Goal: Information Seeking & Learning: Understand process/instructions

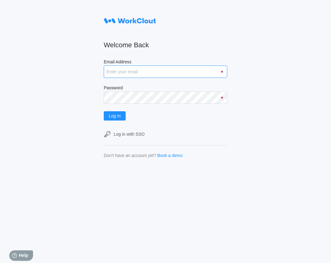
click at [123, 75] on input "Email Address" at bounding box center [166, 72] width 124 height 12
type input "jleslie@mailinator.com"
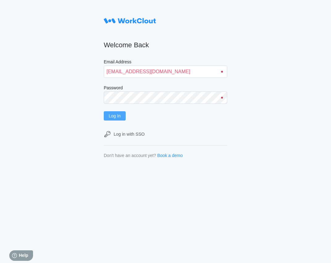
click at [112, 115] on span "Log In" at bounding box center [115, 116] width 12 height 4
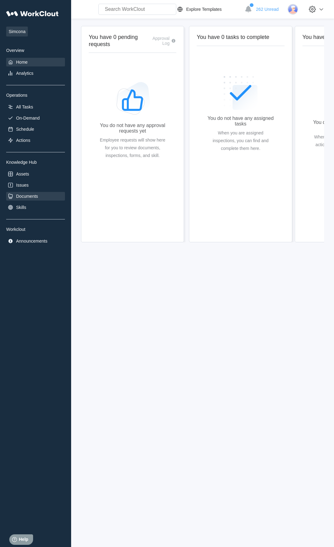
click at [17, 196] on div "Documents" at bounding box center [27, 196] width 22 height 5
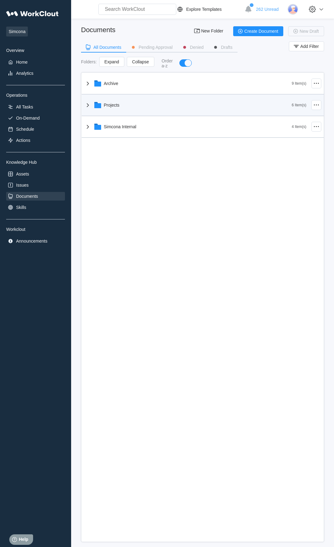
click at [125, 105] on div "Projects" at bounding box center [188, 105] width 208 height 16
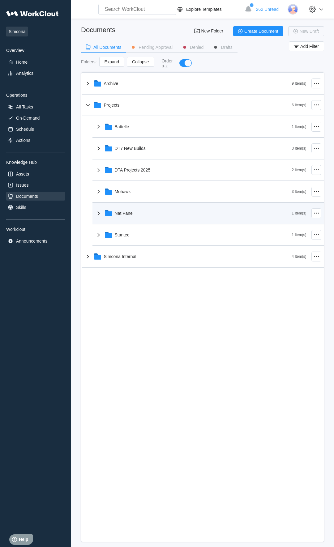
click at [132, 213] on div "Nat Panel" at bounding box center [124, 213] width 19 height 5
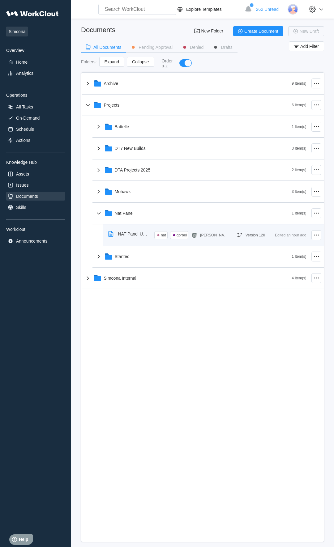
click at [128, 238] on div "NAT Panel Updated Work Instructions ([DATE])" at bounding box center [130, 234] width 49 height 14
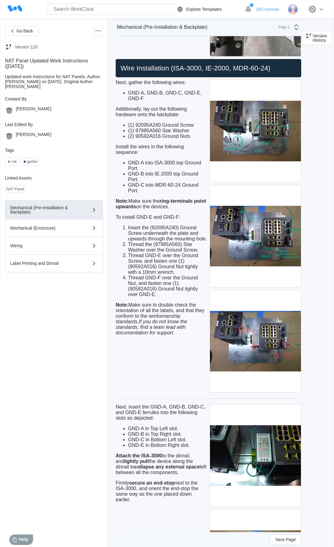
scroll to position [1685, 0]
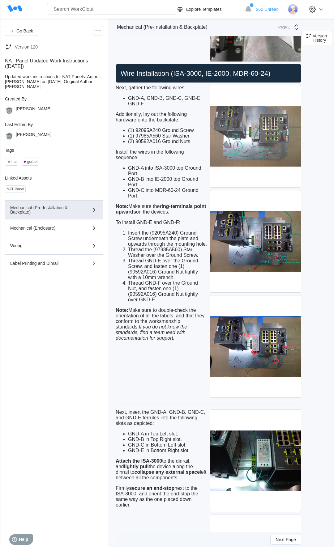
click at [296, 136] on img at bounding box center [255, 136] width 91 height 102
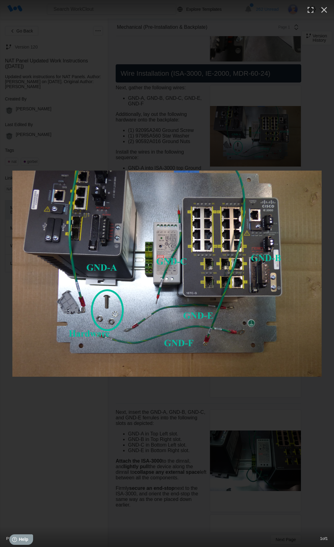
click at [309, 263] on div "P1190001.png 1 of 1" at bounding box center [167, 537] width 334 height 20
click at [307, 263] on div "P1190001.png 1 of 1" at bounding box center [167, 537] width 334 height 20
click at [307, 263] on div "P1190001.png 1 of 1" at bounding box center [167, 273] width 334 height 547
click at [308, 263] on div "P1190001.png 1 of 1" at bounding box center [167, 273] width 334 height 547
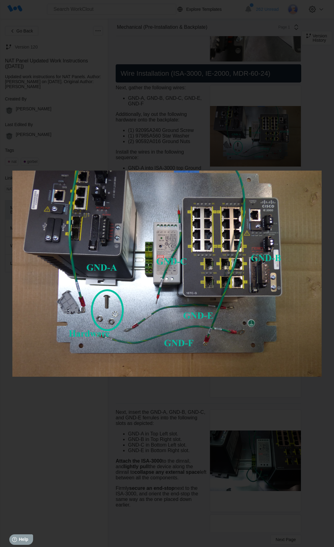
drag, startPoint x: 23, startPoint y: 519, endPoint x: 207, endPoint y: 515, distance: 184.5
click at [207, 263] on div "P1190001.png 1 of 1" at bounding box center [167, 273] width 334 height 547
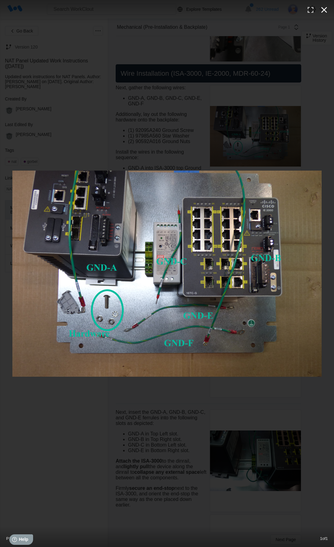
click at [322, 13] on icon "button" at bounding box center [324, 10] width 10 height 10
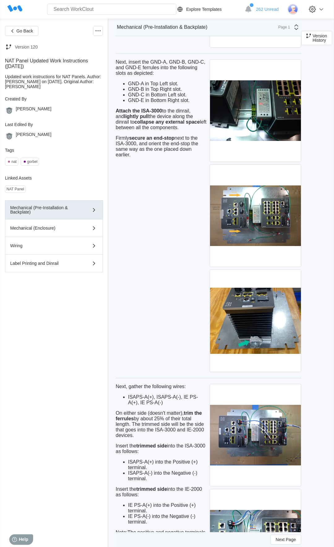
scroll to position [2020, 0]
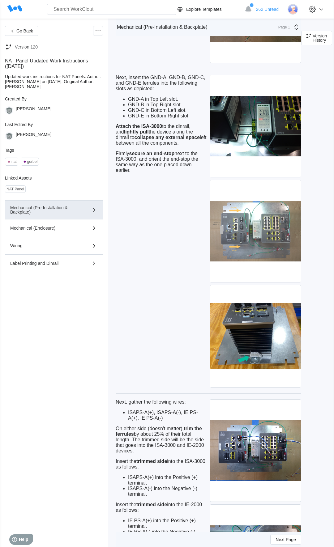
click at [257, 225] on img at bounding box center [255, 231] width 91 height 102
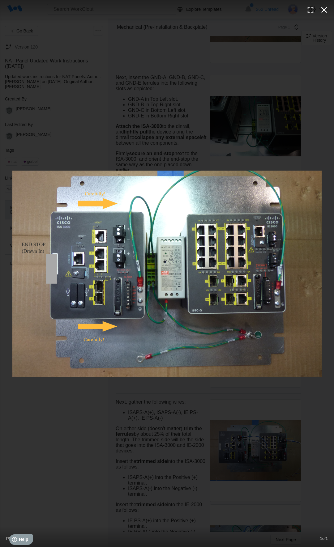
click at [324, 8] on icon "button" at bounding box center [324, 10] width 10 height 10
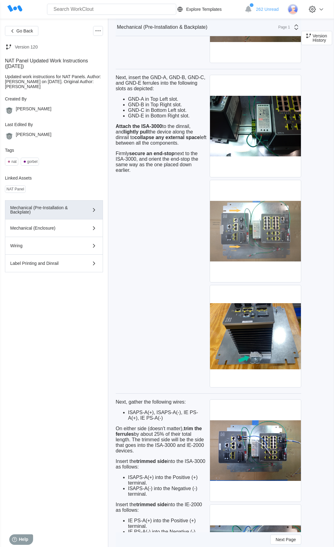
click at [272, 226] on img at bounding box center [255, 231] width 91 height 102
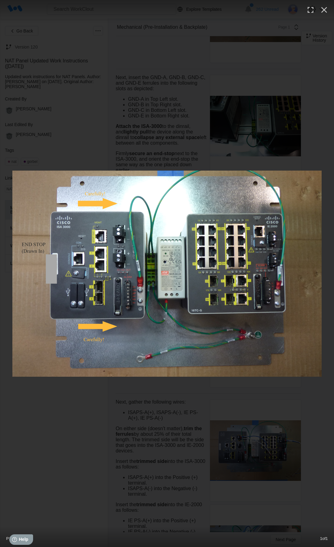
drag, startPoint x: 125, startPoint y: 399, endPoint x: 126, endPoint y: 426, distance: 26.6
click at [126, 263] on div "P1190005.png 1 of 1" at bounding box center [167, 273] width 334 height 547
click at [324, 8] on icon "button" at bounding box center [324, 10] width 10 height 10
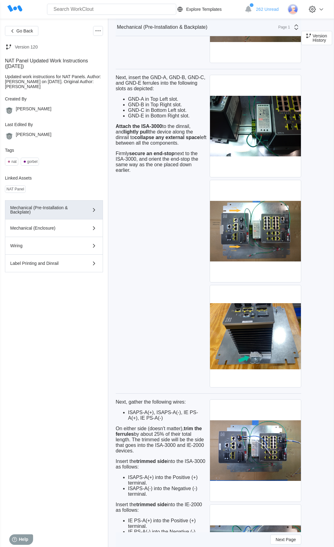
click at [324, 8] on icon at bounding box center [320, 9] width 7 height 7
click at [28, 263] on div "Go Back Version 120 NAT Panel Updated Work Instructions ([DATE]) Updated work i…" at bounding box center [54, 283] width 98 height 514
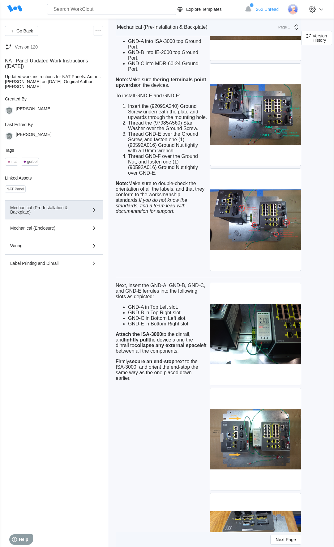
scroll to position [1809, 0]
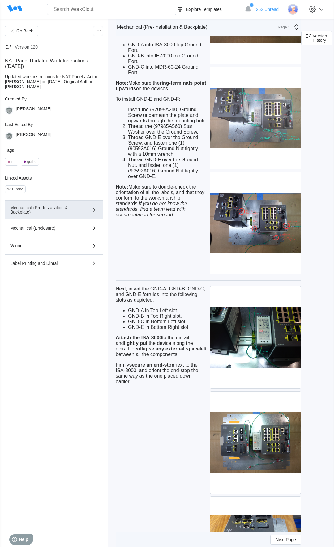
click at [270, 116] on img at bounding box center [255, 118] width 91 height 102
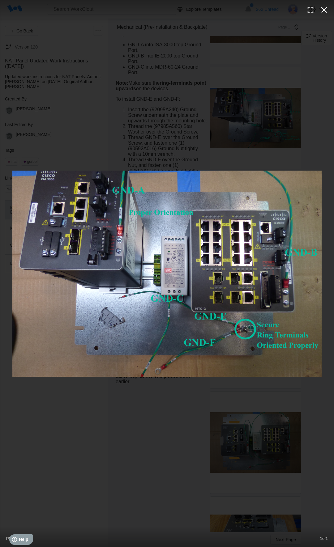
click at [324, 12] on icon "button" at bounding box center [324, 10] width 10 height 10
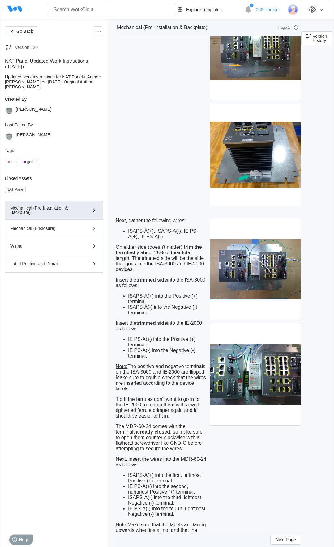
scroll to position [2214, 0]
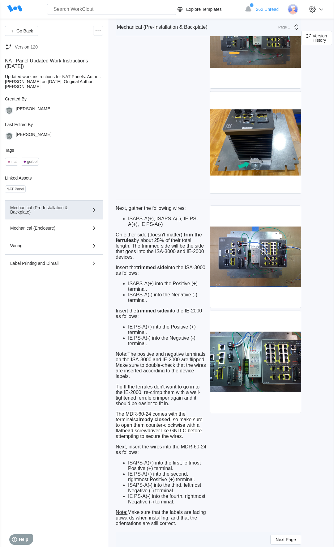
click at [164, 38] on div "Next, insert the GND-A, GND-B, GND-C, and GND-E ferrules into the following slo…" at bounding box center [161, 37] width 91 height 315
click at [163, 53] on div "Next, insert the GND-A, GND-B, GND-C, and GND-E ferrules into the following slo…" at bounding box center [161, 37] width 91 height 315
click at [164, 72] on div "Next, insert the GND-A, GND-B, GND-C, and GND-E ferrules into the following slo…" at bounding box center [161, 37] width 91 height 315
click at [164, 67] on div "Next, insert the GND-A, GND-B, GND-C, and GND-E ferrules into the following slo…" at bounding box center [161, 37] width 91 height 315
click at [83, 263] on button "Label Printing and Dinrail" at bounding box center [54, 264] width 98 height 18
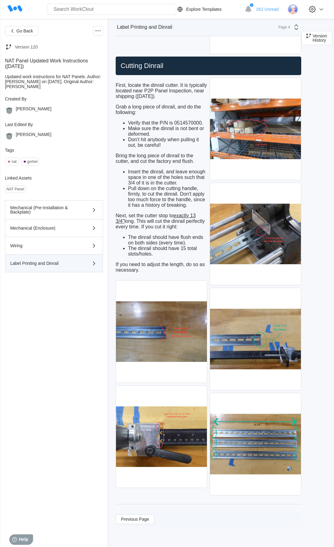
scroll to position [1581, 0]
click at [79, 214] on div "Mechanical (Pre-Installation & Backplate)" at bounding box center [45, 209] width 70 height 9
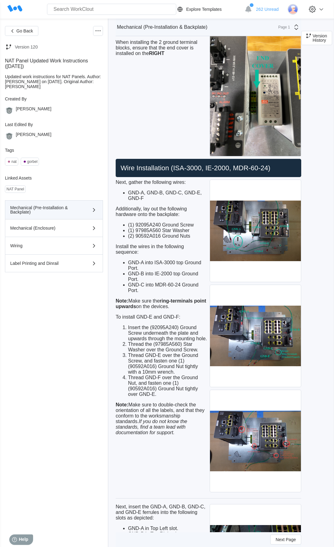
scroll to position [1599, 0]
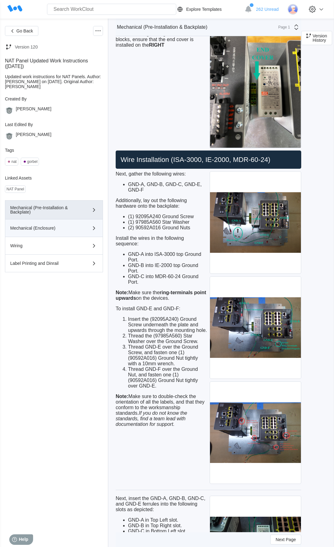
click at [68, 230] on div "Mechanical (Enclosure)" at bounding box center [45, 228] width 70 height 4
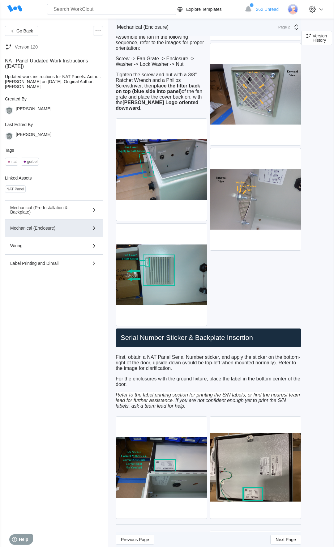
scroll to position [1110, 0]
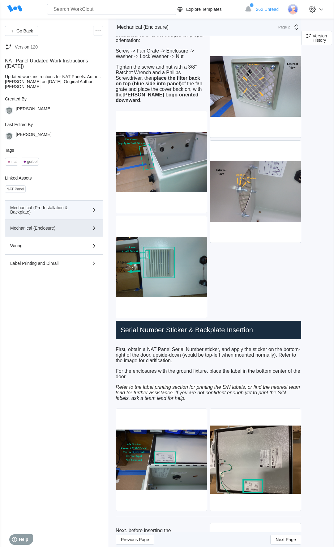
click at [71, 210] on div "Mechanical (Pre-Installation & Backplate)" at bounding box center [45, 209] width 70 height 9
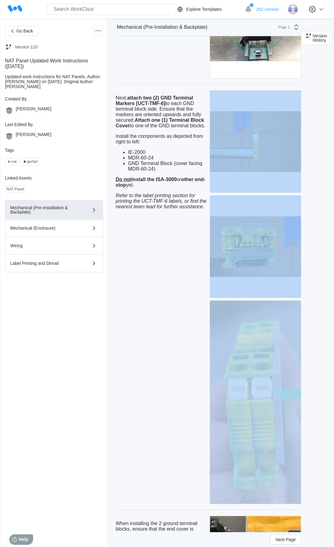
drag, startPoint x: 117, startPoint y: 309, endPoint x: 267, endPoint y: 353, distance: 155.9
click at [267, 263] on div "Next, attach two (2) GND Terminal Markers [UCT-TMF-6] to each GND terminal bloc…" at bounding box center [208, 297] width 185 height 416
drag, startPoint x: 118, startPoint y: 428, endPoint x: 259, endPoint y: 454, distance: 143.6
click at [259, 263] on div "Next, attach two (2) GND Terminal Markers [UCT-TMF-6] to each GND terminal bloc…" at bounding box center [208, 297] width 185 height 416
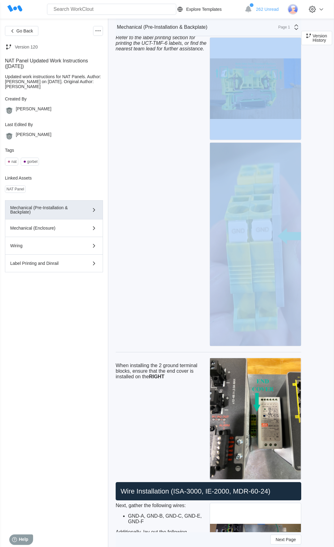
scroll to position [1268, 0]
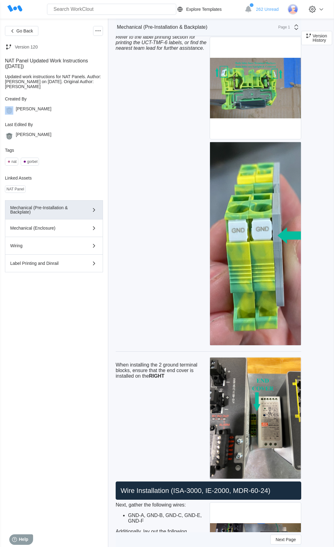
click at [111, 105] on div "Go Back Version 120 NAT Panel Updated Work Instructions ([DATE]) Updated work i…" at bounding box center [167, 273] width 334 height 3046
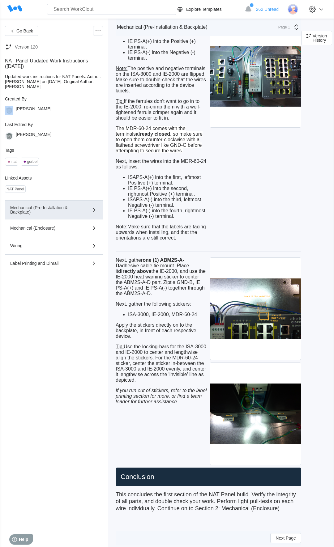
scroll to position [2501, 0]
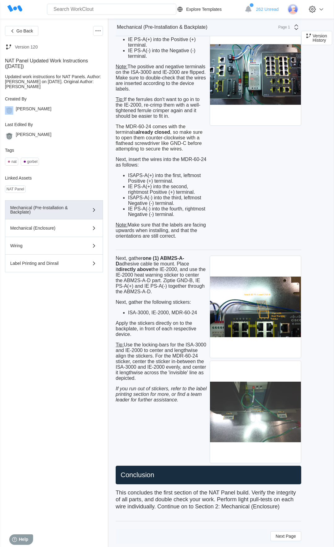
click at [271, 263] on img at bounding box center [255, 412] width 91 height 102
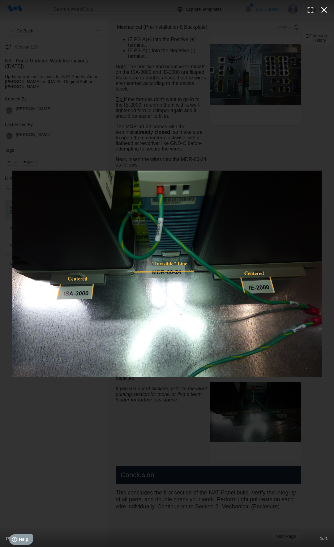
click at [323, 13] on icon "button" at bounding box center [324, 10] width 10 height 10
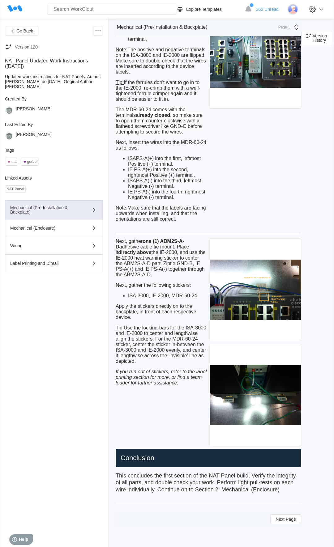
scroll to position [2566, 0]
click at [53, 230] on div "Mechanical (Enclosure)" at bounding box center [45, 228] width 70 height 4
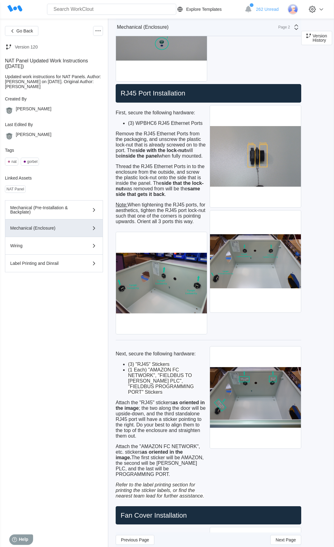
scroll to position [528, 0]
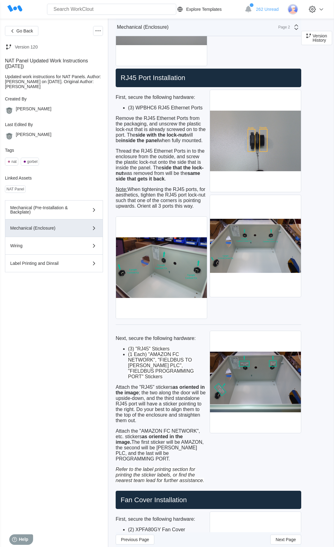
click at [196, 82] on h2 "RJ45 Port Installation" at bounding box center [208, 78] width 180 height 9
click at [192, 87] on div "RJ45 Port Installation" at bounding box center [208, 78] width 185 height 19
drag, startPoint x: 192, startPoint y: 91, endPoint x: 80, endPoint y: 141, distance: 122.4
click at [77, 214] on div "Mechanical (Pre-Installation & Backplate)" at bounding box center [45, 209] width 70 height 9
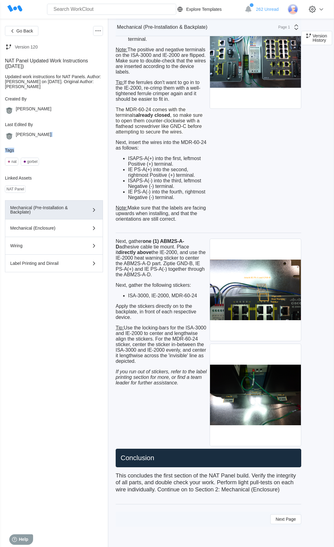
scroll to position [2566, 0]
click at [64, 232] on div "Mechanical (Enclosure)" at bounding box center [53, 227] width 87 height 7
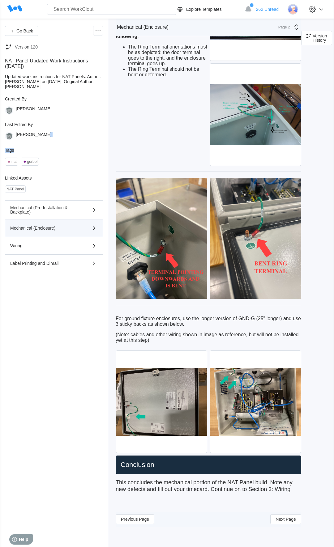
scroll to position [1794, 0]
click at [195, 6] on li "(1) 97985A560 Star Washer" at bounding box center [167, 4] width 79 height 6
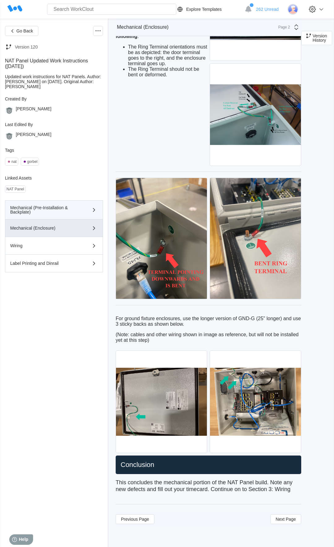
click at [88, 214] on div "Mechanical (Pre-Installation & Backplate)" at bounding box center [53, 209] width 87 height 9
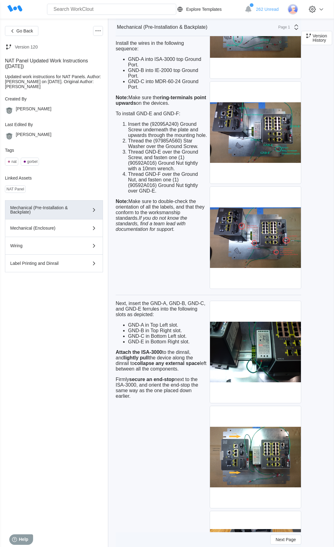
click at [183, 106] on p "Note: Make sure the ring-terminals point upwards on the devices." at bounding box center [161, 100] width 91 height 11
click at [50, 230] on div "Mechanical (Enclosure)" at bounding box center [45, 228] width 70 height 4
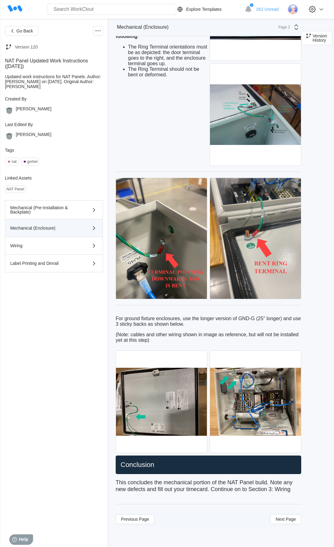
click at [50, 230] on div "Mechanical (Enclosure)" at bounding box center [45, 228] width 70 height 4
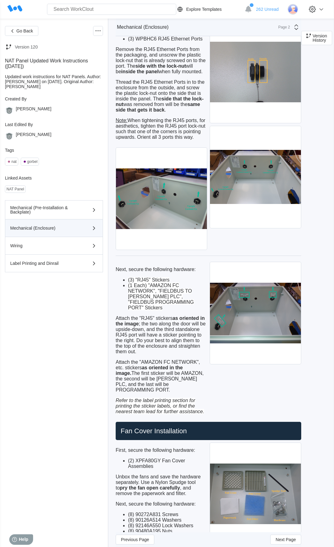
scroll to position [614, 0]
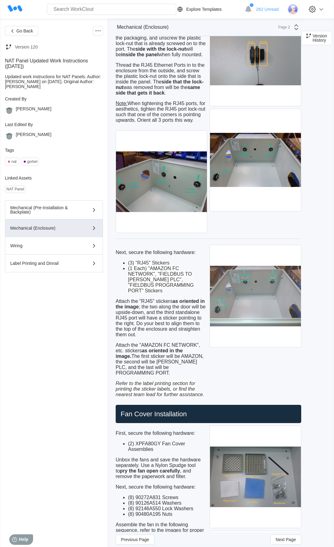
click at [251, 263] on img at bounding box center [255, 296] width 91 height 102
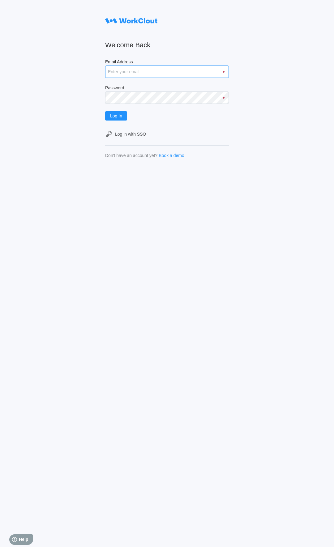
click at [172, 72] on input "Email Address" at bounding box center [167, 72] width 124 height 12
type input "jleslie@mailinator.com"
click at [259, 212] on div "Welcome Back Email Address jleslie@mailinator.com Password Log In Log in with S…" at bounding box center [167, 273] width 334 height 547
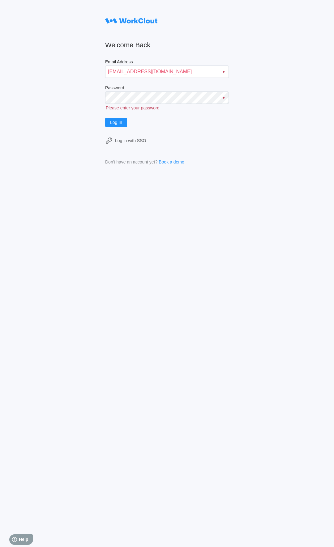
click at [256, 228] on div "Welcome Back Email Address jleslie@mailinator.com Password Please enter your pa…" at bounding box center [167, 273] width 334 height 547
click at [259, 232] on div "Welcome Back Email Address jleslie@mailinator.com Password Please enter your pa…" at bounding box center [167, 273] width 334 height 547
click at [259, 221] on div "Welcome Back Email Address jleslie@mailinator.com Password Please enter your pa…" at bounding box center [167, 273] width 334 height 547
click at [116, 115] on span "Log In" at bounding box center [116, 116] width 12 height 4
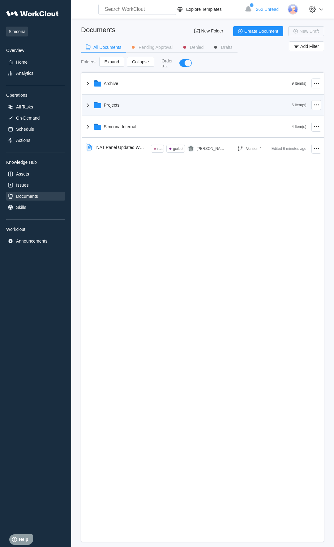
click at [132, 108] on div "Projects" at bounding box center [188, 105] width 208 height 16
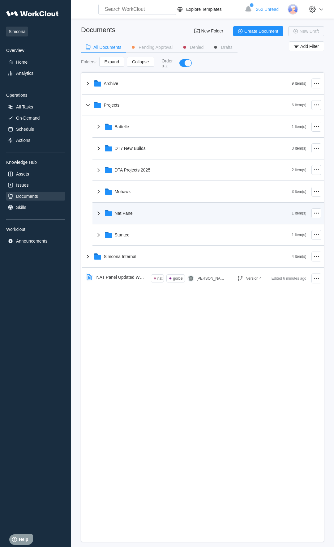
click at [146, 216] on div "Nat Panel" at bounding box center [193, 213] width 197 height 16
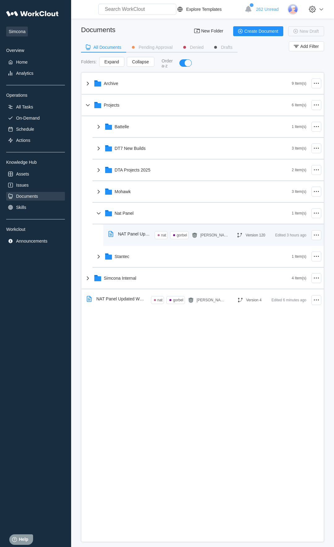
click at [127, 234] on div "NAT Panel Updated Work Instructions ([DATE])" at bounding box center [134, 233] width 32 height 5
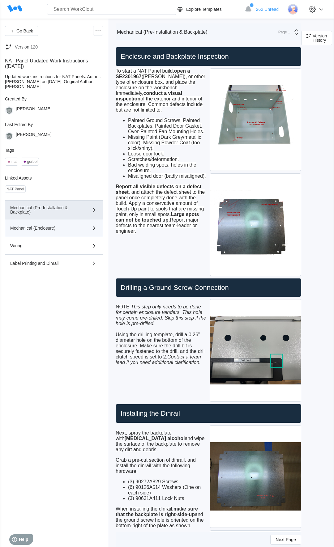
click at [76, 230] on div "Mechanical (Enclosure)" at bounding box center [45, 228] width 70 height 4
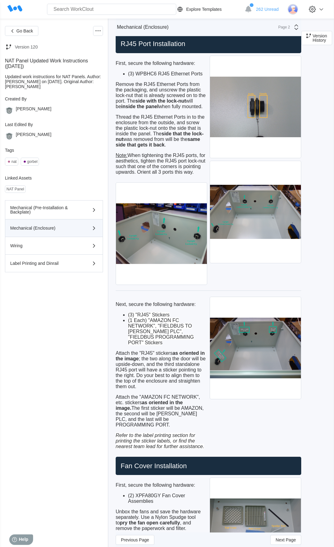
scroll to position [564, 0]
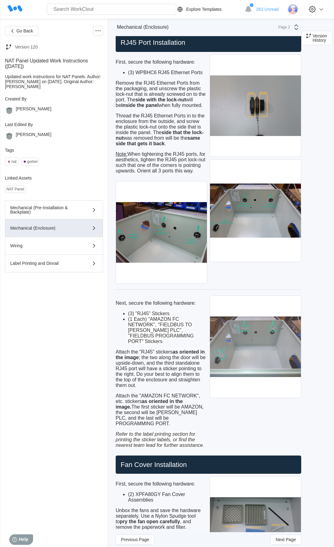
click at [252, 382] on img at bounding box center [255, 347] width 91 height 102
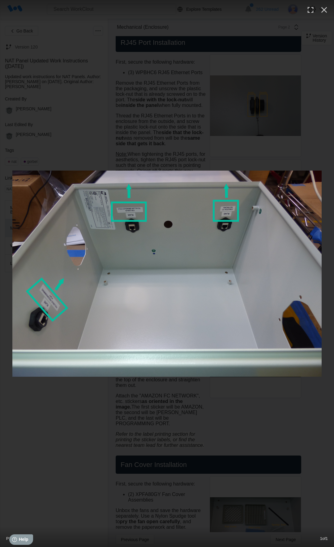
click at [183, 145] on div "P1190024.png 1 of 1" at bounding box center [167, 273] width 334 height 547
click at [323, 9] on icon "button" at bounding box center [324, 10] width 10 height 10
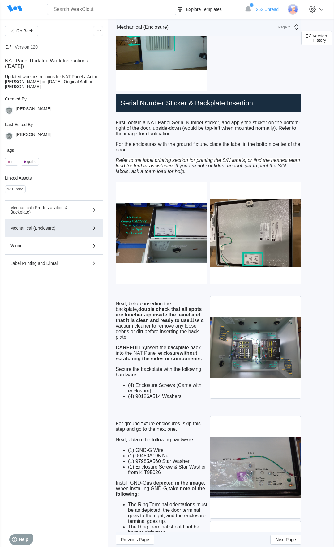
scroll to position [1319, 0]
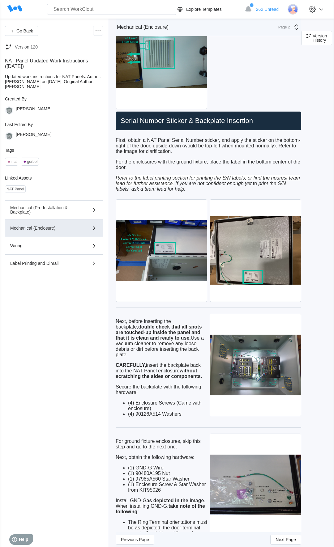
click at [296, 27] on icon at bounding box center [295, 26] width 7 height 7
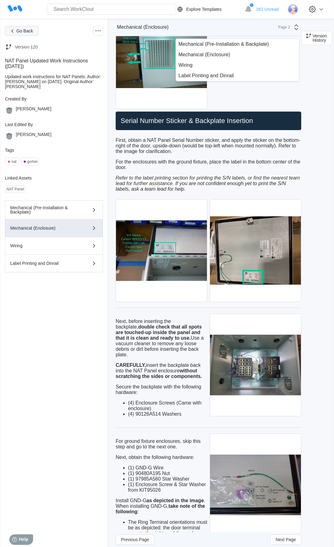
click at [31, 31] on span "Go Back" at bounding box center [24, 31] width 17 height 4
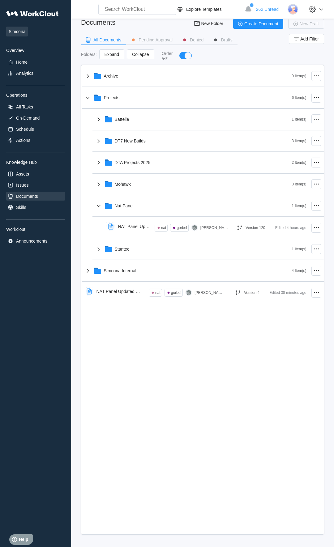
scroll to position [8, 0]
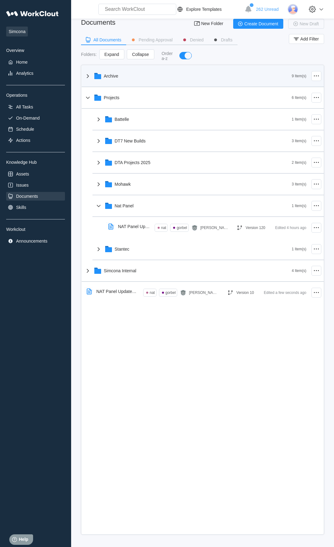
click at [117, 75] on div "Archive" at bounding box center [111, 76] width 15 height 5
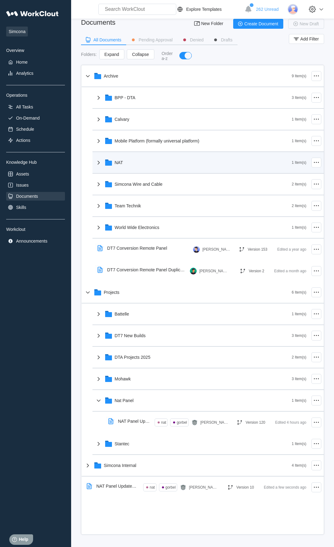
click at [131, 167] on div "NAT" at bounding box center [193, 162] width 197 height 16
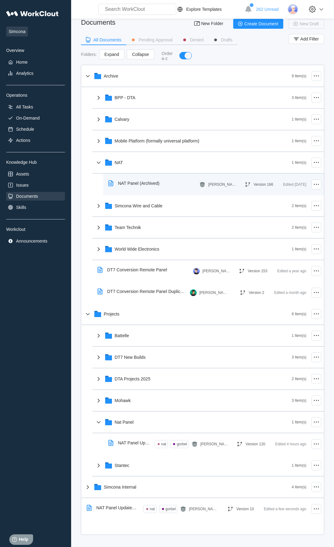
click at [139, 185] on div "NAT Panel (Archived)" at bounding box center [138, 183] width 41 height 5
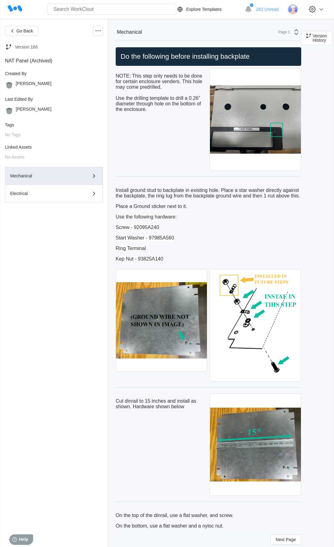
click at [296, 23] on div "Mechanical Page 1" at bounding box center [208, 32] width 185 height 18
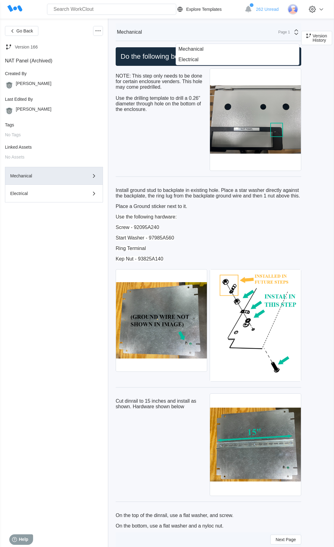
click at [13, 240] on div "Go Back Version 166 NAT Panel (Archived) Created By Tim Ferriter Last Edited By…" at bounding box center [54, 283] width 98 height 514
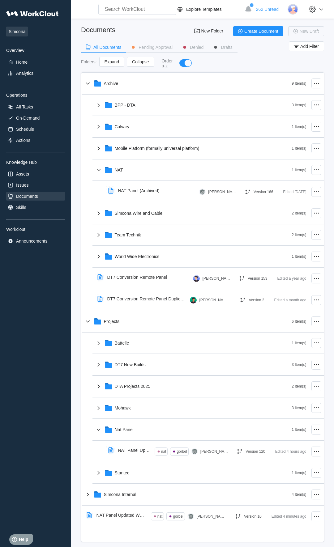
scroll to position [8, 0]
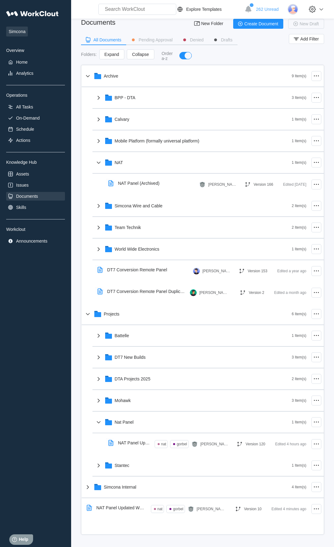
click at [35, 198] on div "Documents" at bounding box center [27, 196] width 22 height 5
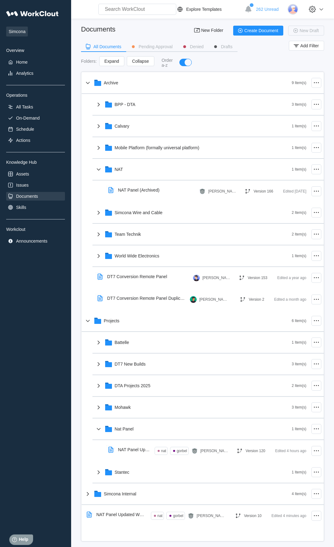
scroll to position [0, 0]
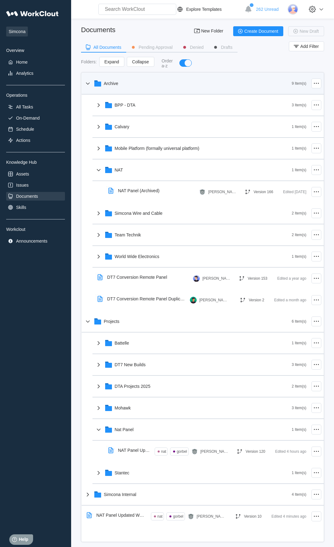
click at [116, 91] on div "Archive" at bounding box center [188, 83] width 208 height 16
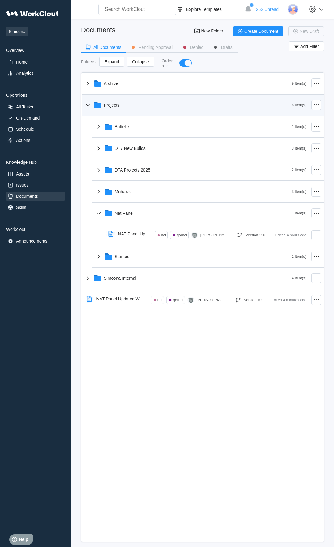
click at [111, 105] on div "Projects" at bounding box center [112, 105] width 16 height 5
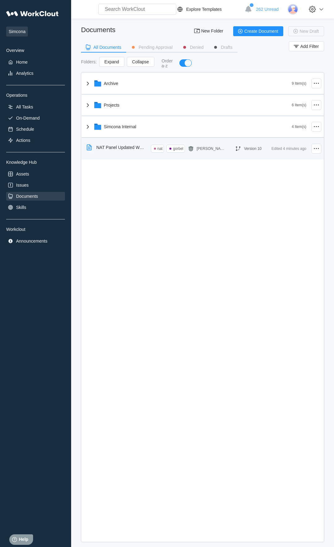
click at [109, 150] on div "NAT Panel Updated Work Instructions (3/11/25) Duplicate (1)" at bounding box center [120, 147] width 49 height 5
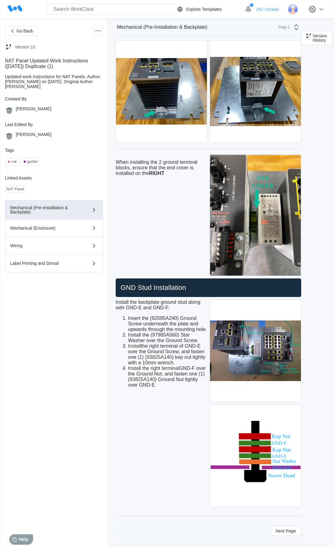
scroll to position [1238, 0]
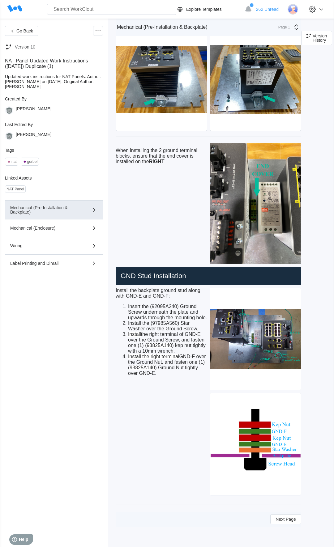
click at [24, 471] on div "Go Back Version 10 NAT Panel Updated Work Instructions (3/11/25) Duplicate (1) …" at bounding box center [54, 283] width 98 height 514
click at [290, 520] on span "Next Page" at bounding box center [285, 519] width 20 height 4
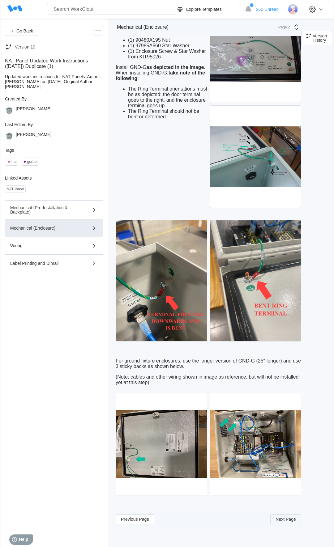
scroll to position [1718, 0]
click at [290, 520] on span "Next Page" at bounding box center [285, 519] width 20 height 4
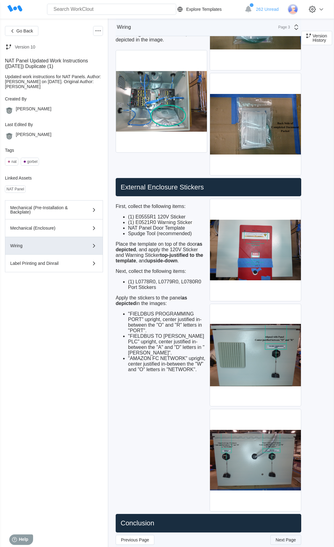
scroll to position [2599, 0]
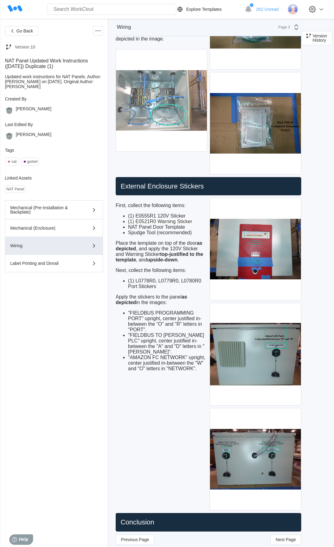
click at [194, 124] on img at bounding box center [161, 100] width 91 height 102
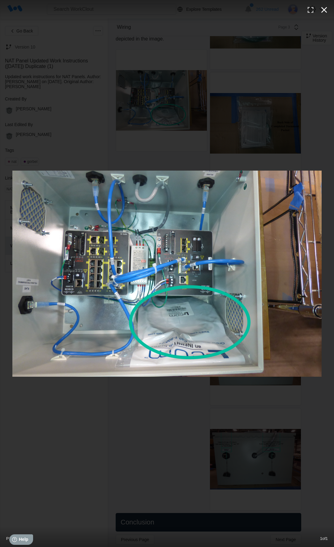
click at [322, 8] on icon "button" at bounding box center [324, 10] width 6 height 6
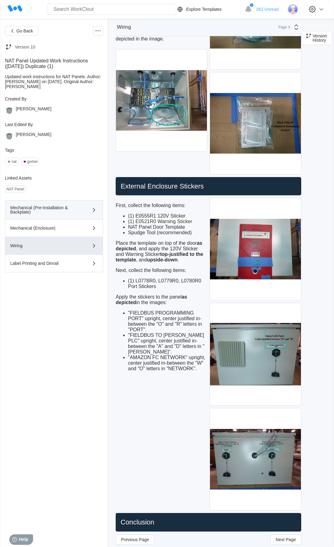
click at [53, 210] on div "Mechanical (Pre-Installation & Backplate)" at bounding box center [45, 209] width 70 height 9
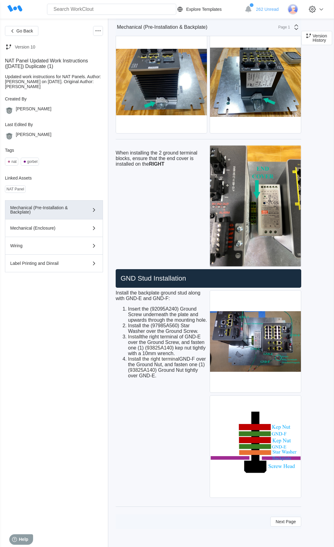
scroll to position [1238, 0]
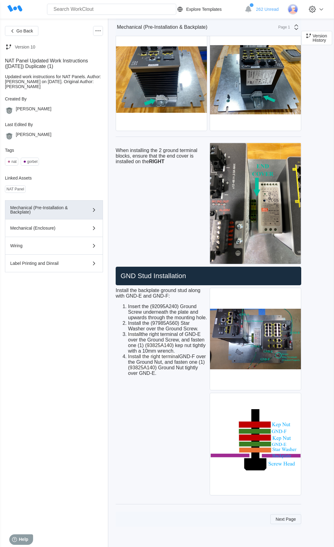
click at [280, 521] on span "Next Page" at bounding box center [285, 519] width 20 height 4
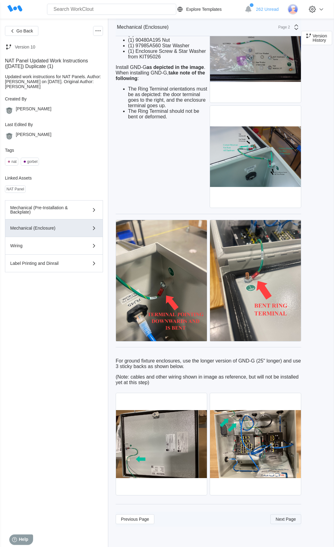
scroll to position [1718, 0]
